Goal: Find specific page/section: Find specific page/section

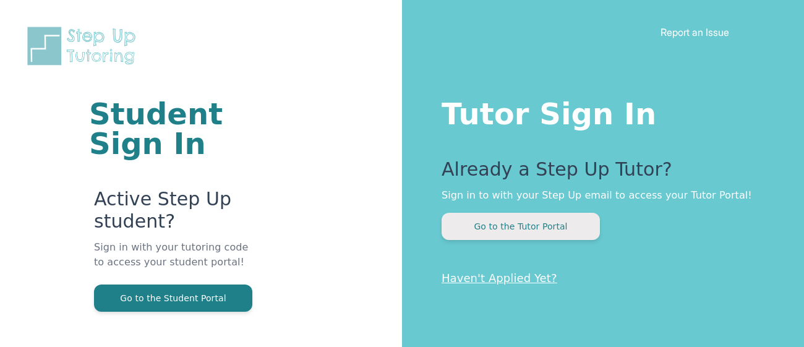
click at [506, 236] on button "Go to the Tutor Portal" at bounding box center [520, 226] width 158 height 27
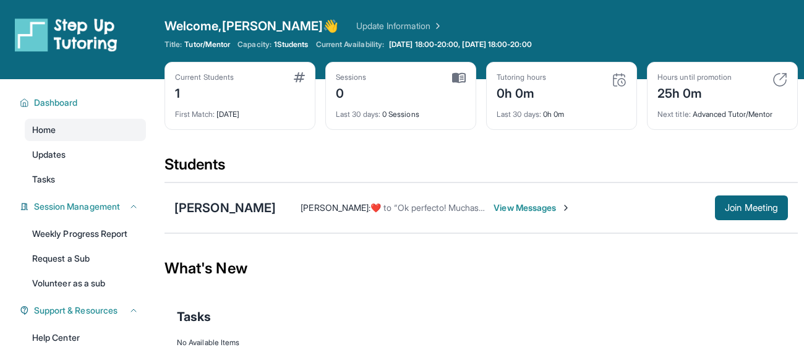
scroll to position [25, 0]
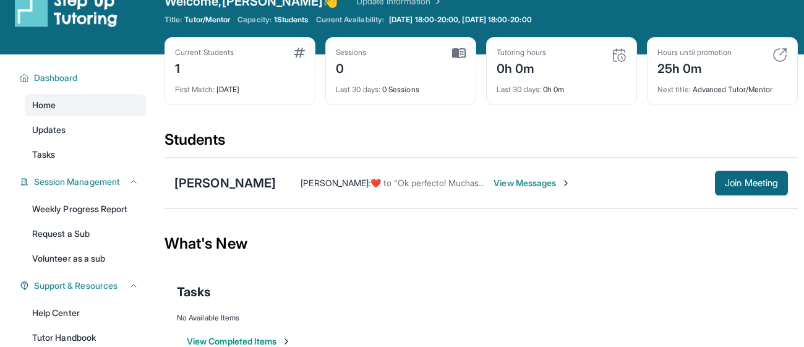
click at [571, 178] on span "View Messages" at bounding box center [531, 183] width 77 height 12
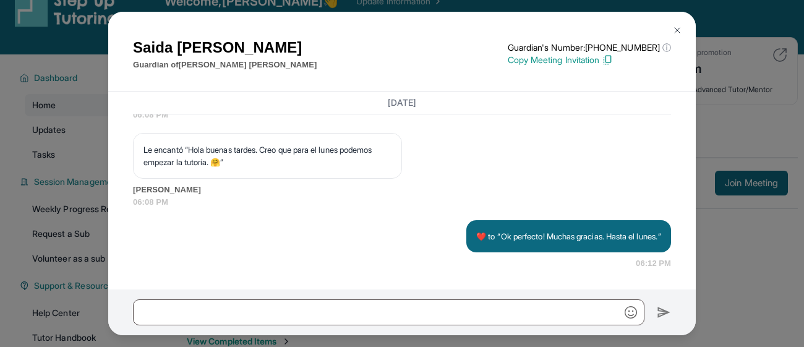
scroll to position [1530, 0]
click at [673, 23] on button at bounding box center [677, 30] width 25 height 25
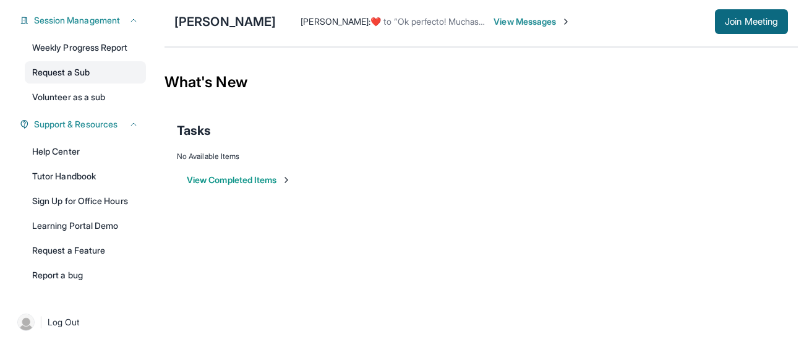
scroll to position [0, 0]
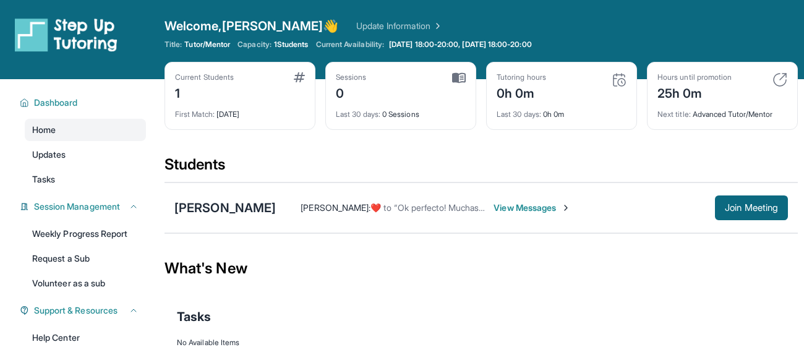
click at [301, 42] on span "1 Students" at bounding box center [291, 45] width 35 height 10
click at [257, 200] on div "[PERSON_NAME]" at bounding box center [224, 207] width 101 height 17
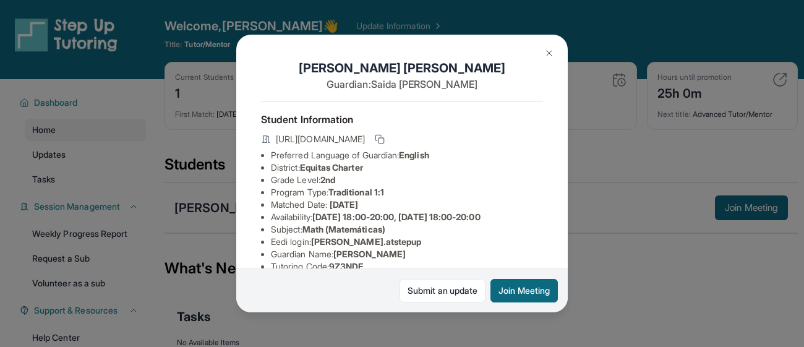
click at [346, 140] on span "[URL][DOMAIN_NAME]" at bounding box center [320, 139] width 89 height 12
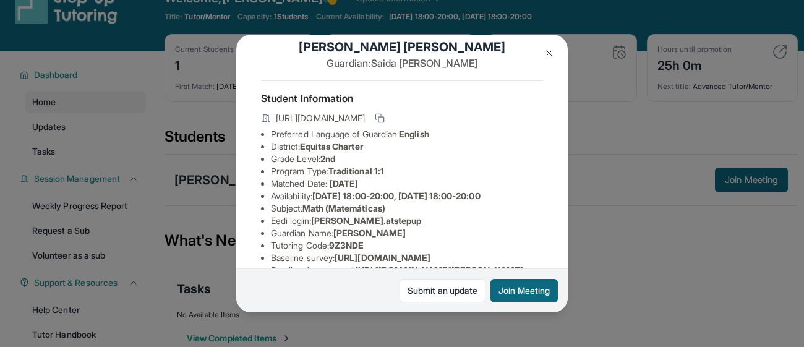
scroll to position [0, 14]
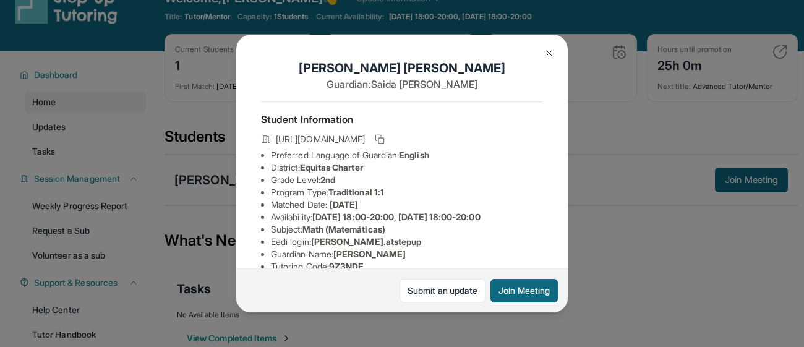
click at [636, 195] on div "[PERSON_NAME] Guardian: [PERSON_NAME] Student Information [URL][DOMAIN_NAME] Pr…" at bounding box center [402, 173] width 804 height 347
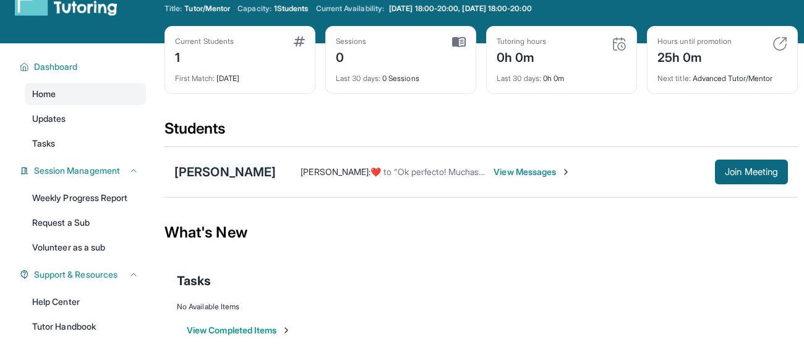
scroll to position [39, 0]
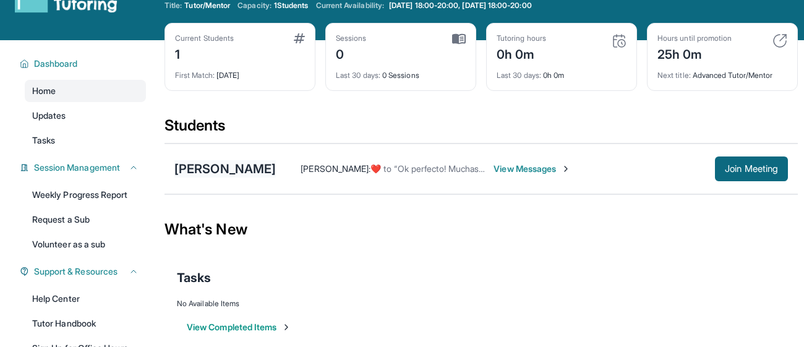
click at [231, 160] on div "[PERSON_NAME]" at bounding box center [224, 168] width 101 height 17
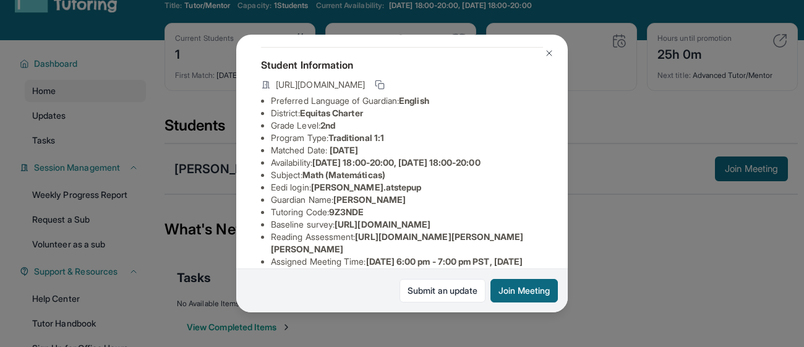
scroll to position [56, 9]
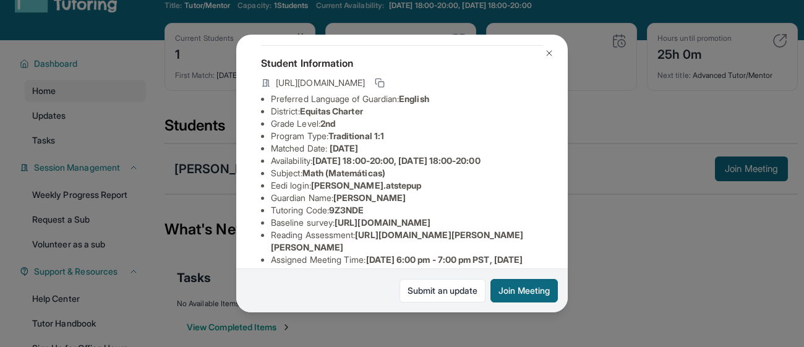
click at [365, 77] on span "[URL][DOMAIN_NAME]" at bounding box center [320, 83] width 89 height 12
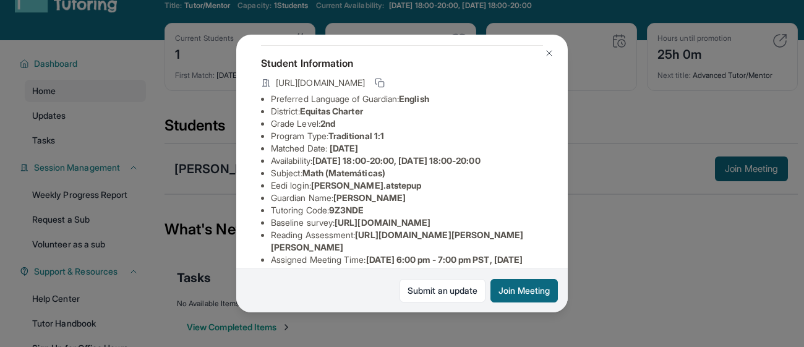
click at [365, 77] on span "[URL][DOMAIN_NAME]" at bounding box center [320, 83] width 89 height 12
click at [379, 64] on h4 "Student Information" at bounding box center [402, 63] width 282 height 15
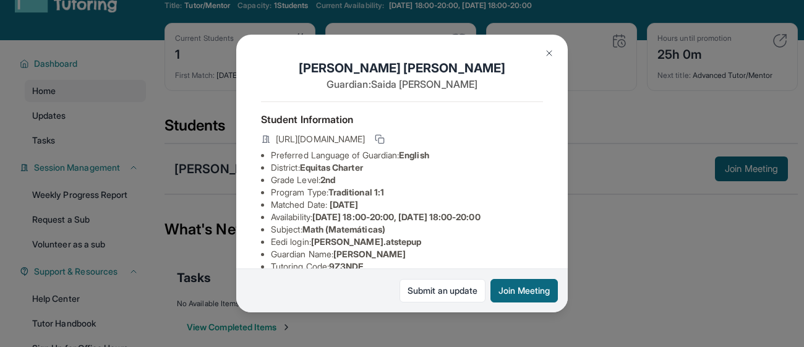
scroll to position [0, 0]
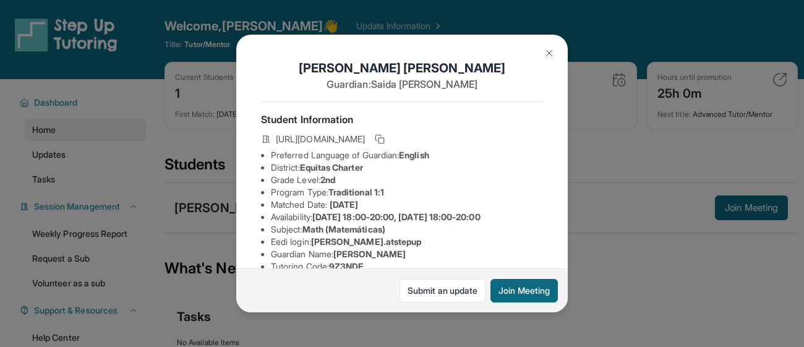
click at [71, 48] on div "[PERSON_NAME] Guardian: [PERSON_NAME] Student Information [URL][DOMAIN_NAME] Pr…" at bounding box center [402, 173] width 804 height 347
